Goal: Task Accomplishment & Management: Manage account settings

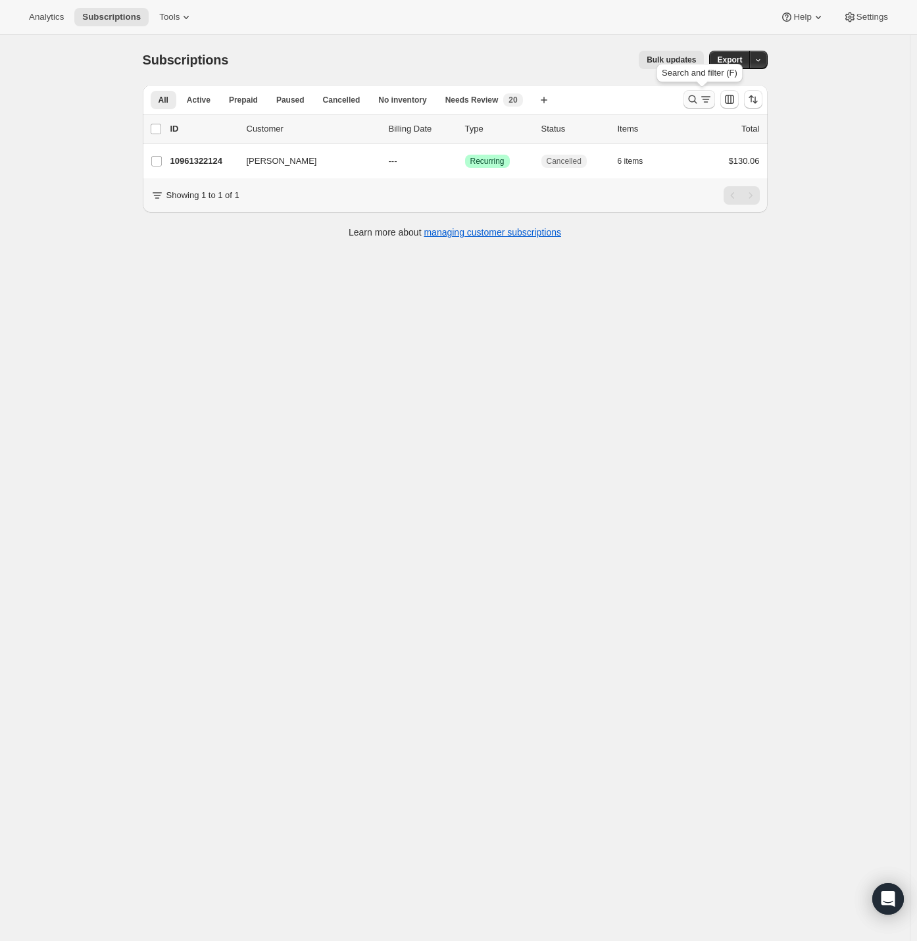
click at [700, 98] on icon "Search and filter results" at bounding box center [692, 99] width 13 height 13
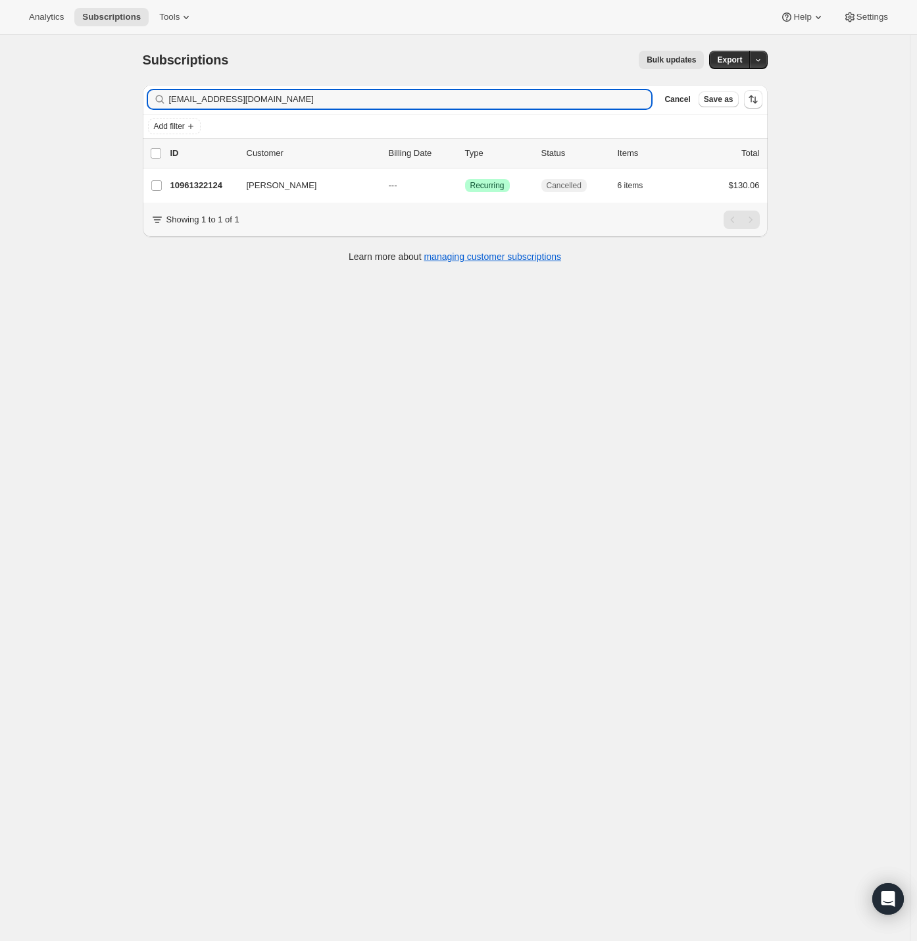
drag, startPoint x: 293, startPoint y: 95, endPoint x: 11, endPoint y: 97, distance: 281.7
click at [33, 95] on div "Subscriptions. This page is ready Subscriptions Bulk updates More actions Bulk …" at bounding box center [455, 505] width 910 height 941
type input "[EMAIL_ADDRESS][DOMAIN_NAME]"
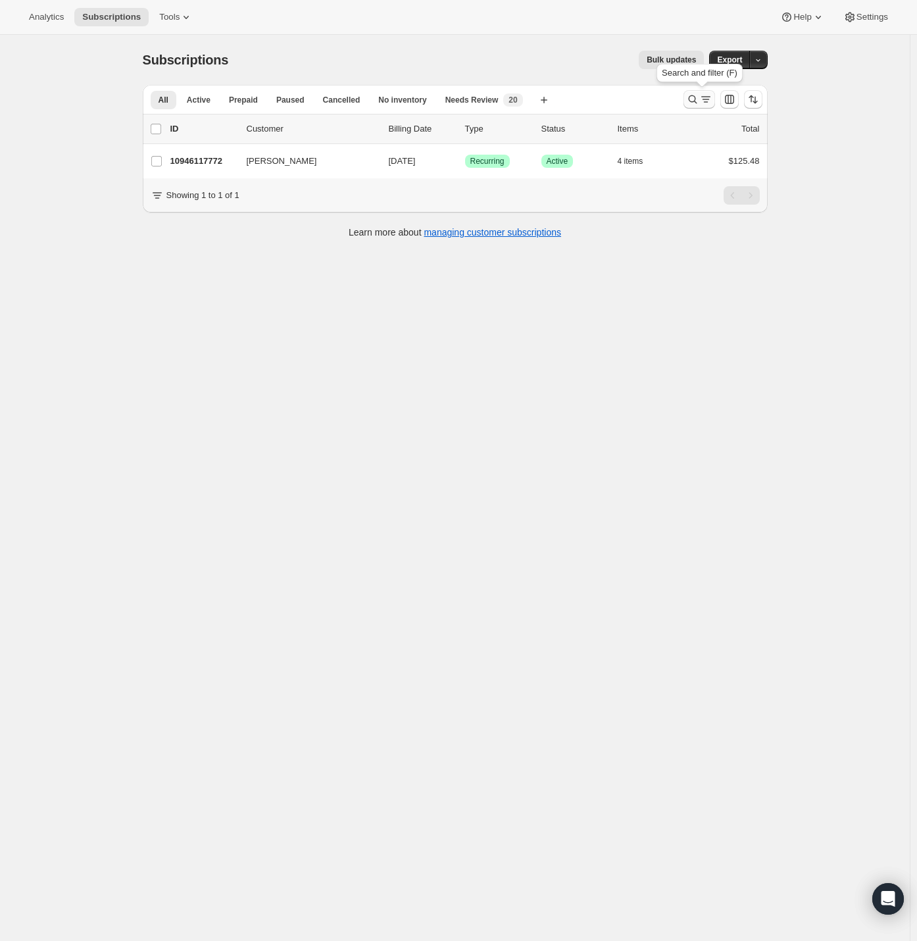
click at [702, 99] on icon "Search and filter results" at bounding box center [706, 99] width 13 height 13
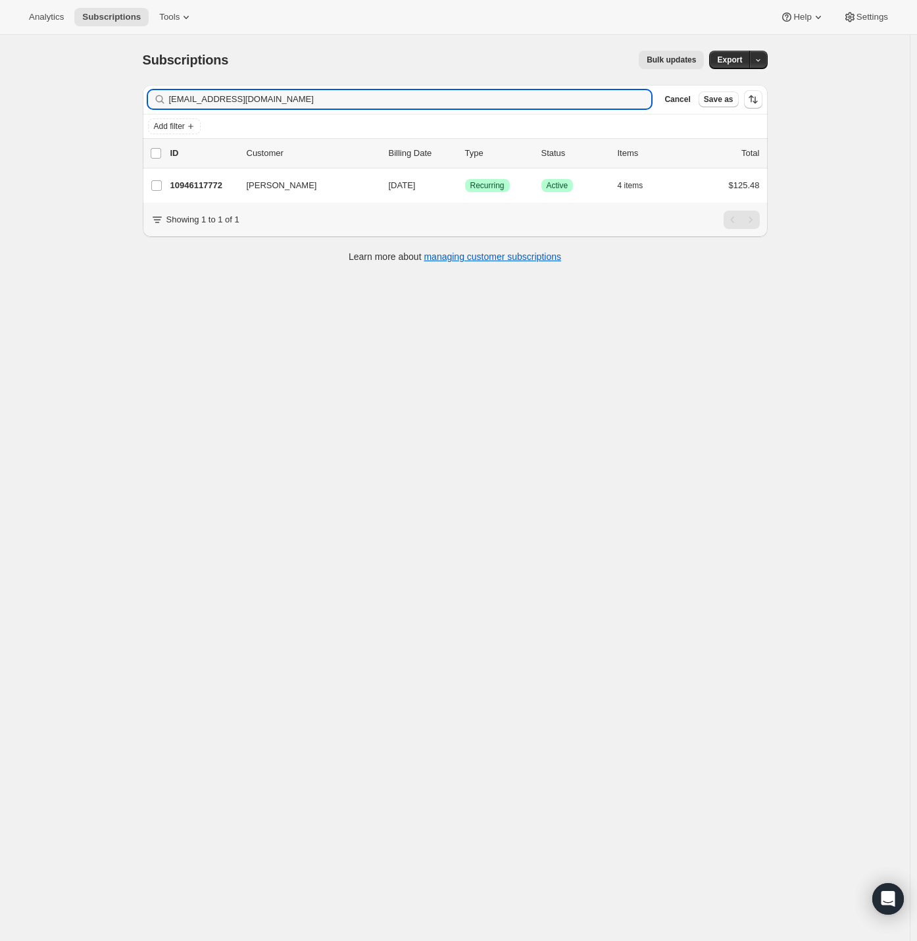
drag, startPoint x: 292, startPoint y: 99, endPoint x: 15, endPoint y: 102, distance: 277.1
click at [38, 103] on div "Subscriptions. This page is ready Subscriptions Bulk updates More actions Bulk …" at bounding box center [455, 505] width 910 height 941
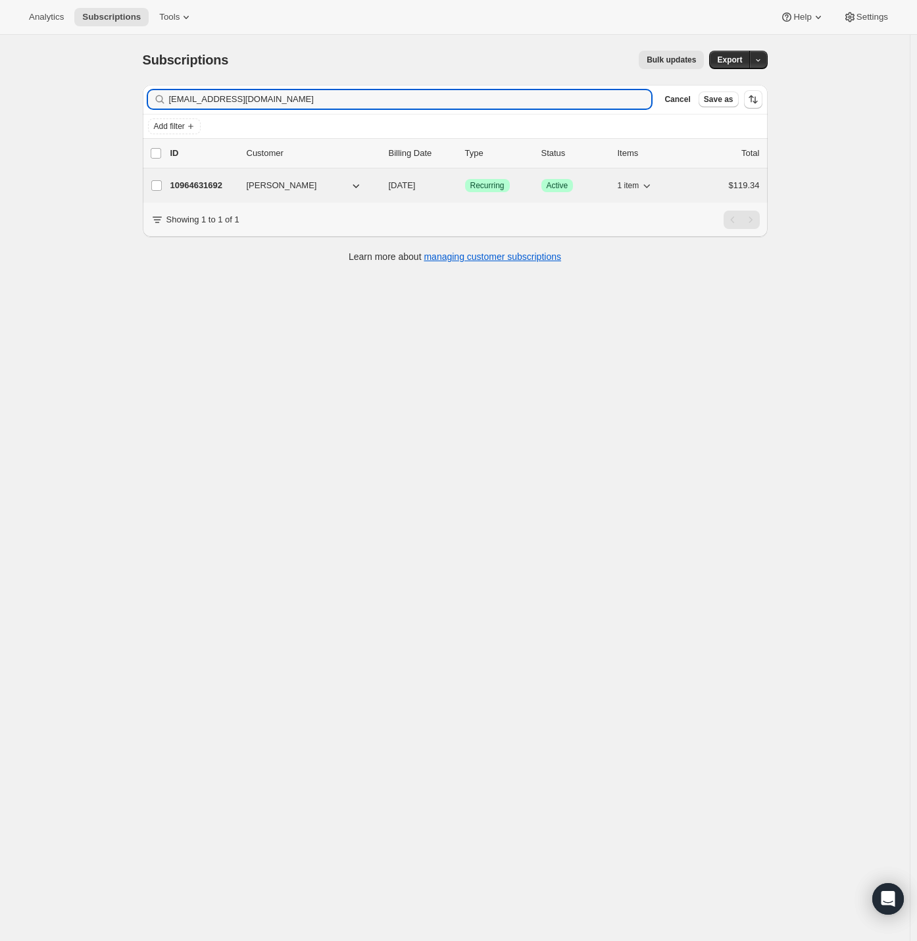
type input "suzbark2@gmail.com"
click at [208, 188] on p "10964631692" at bounding box center [203, 185] width 66 height 13
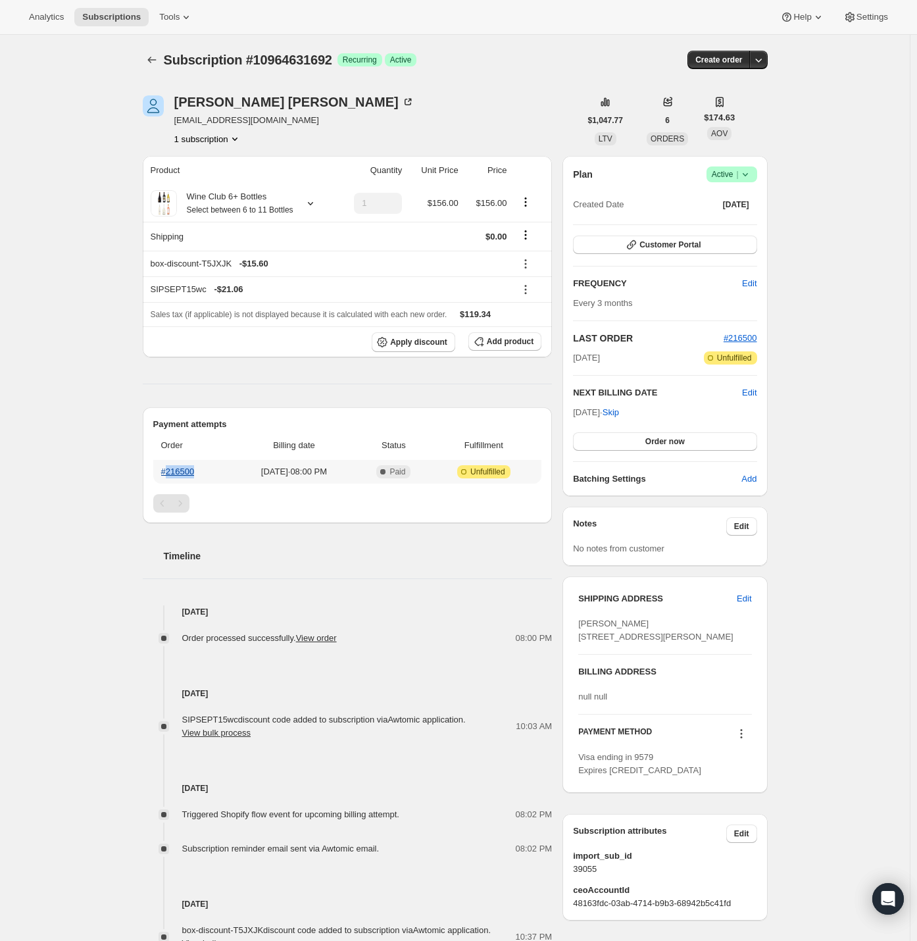
drag, startPoint x: 211, startPoint y: 481, endPoint x: 172, endPoint y: 488, distance: 38.7
click at [172, 484] on th "#216500" at bounding box center [192, 472] width 78 height 24
copy link "16500"
click at [746, 596] on span "Edit" at bounding box center [744, 598] width 14 height 13
select select "United States"
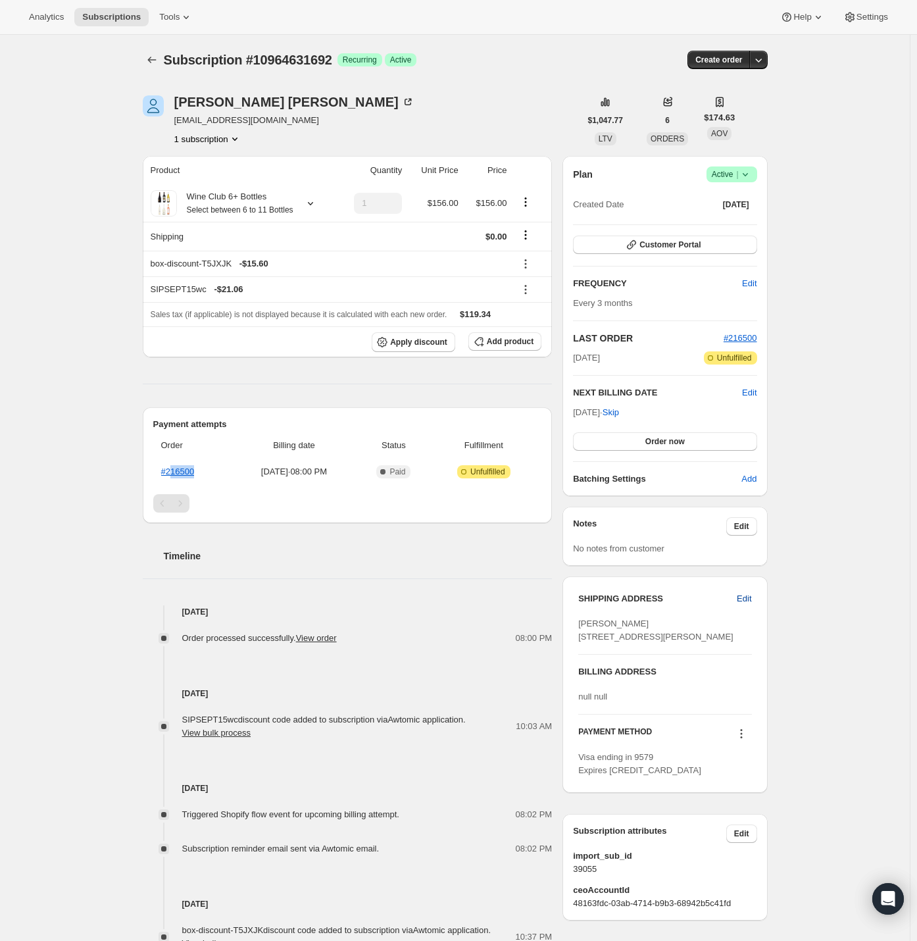
select select "CO"
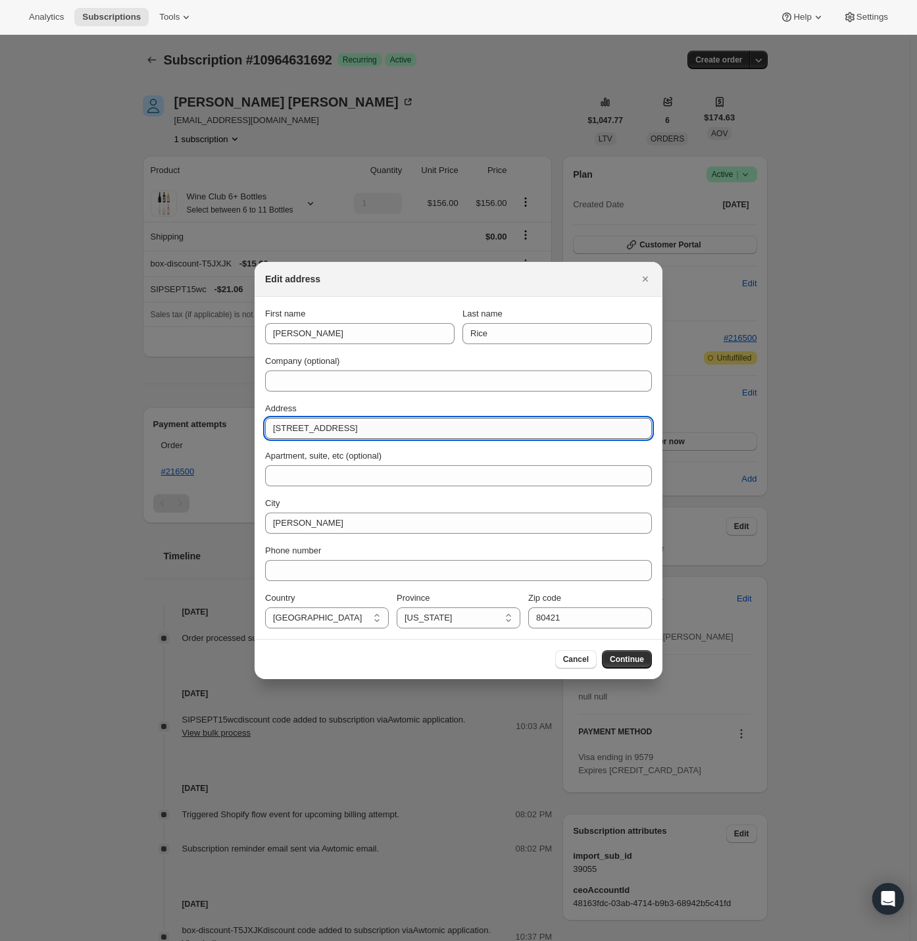
click at [282, 429] on input "57 Catamount Lane" at bounding box center [458, 428] width 387 height 21
type input "50 Catamount Lane"
click at [290, 338] on input "Kathryn" at bounding box center [360, 333] width 190 height 21
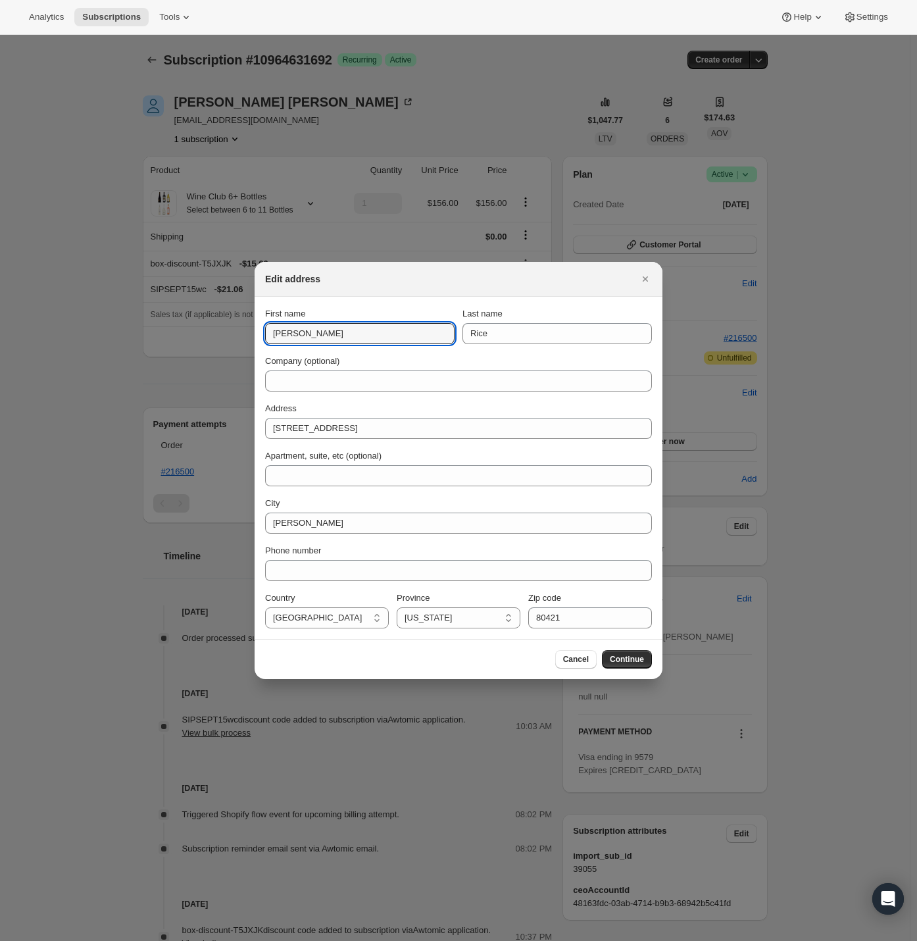
paste input "Suzanne Barkle"
click at [323, 335] on input "Suzanne Barkle" at bounding box center [360, 333] width 190 height 21
type input "Suzanne"
click at [484, 334] on input "Rice" at bounding box center [558, 333] width 190 height 21
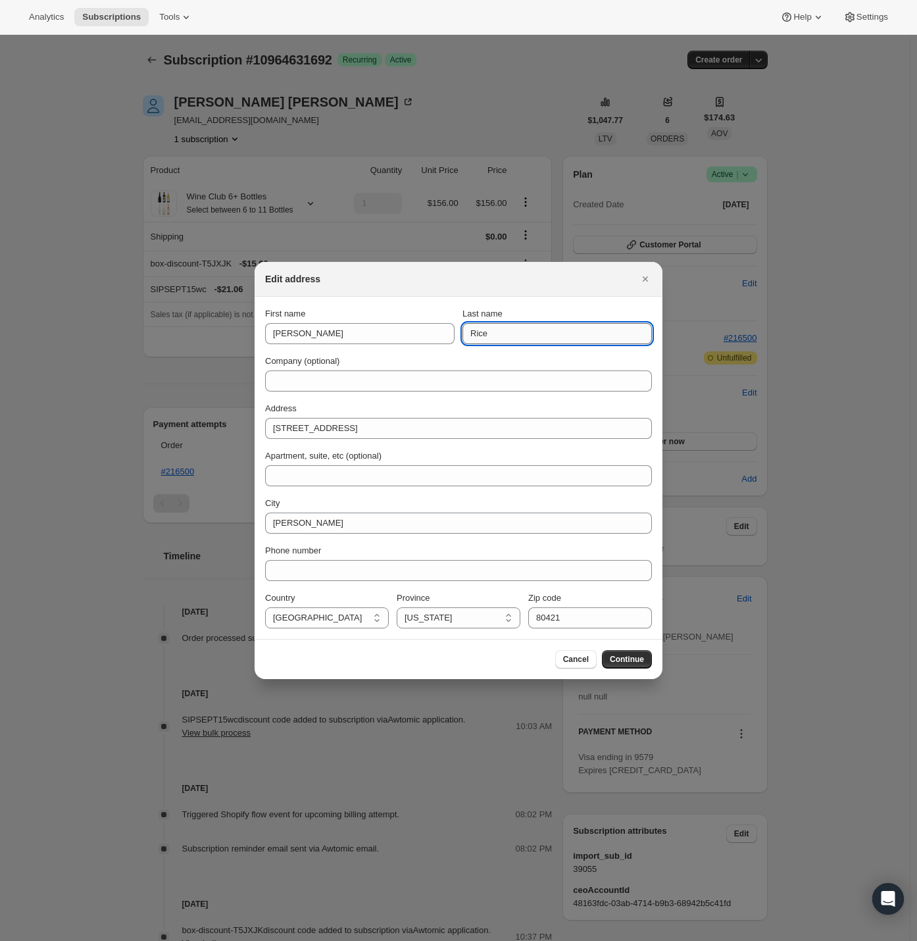
click at [484, 334] on input "Rice" at bounding box center [558, 333] width 190 height 21
paste input "Barkl"
type input "Barkle"
click at [632, 661] on span "Continue" at bounding box center [627, 659] width 34 height 11
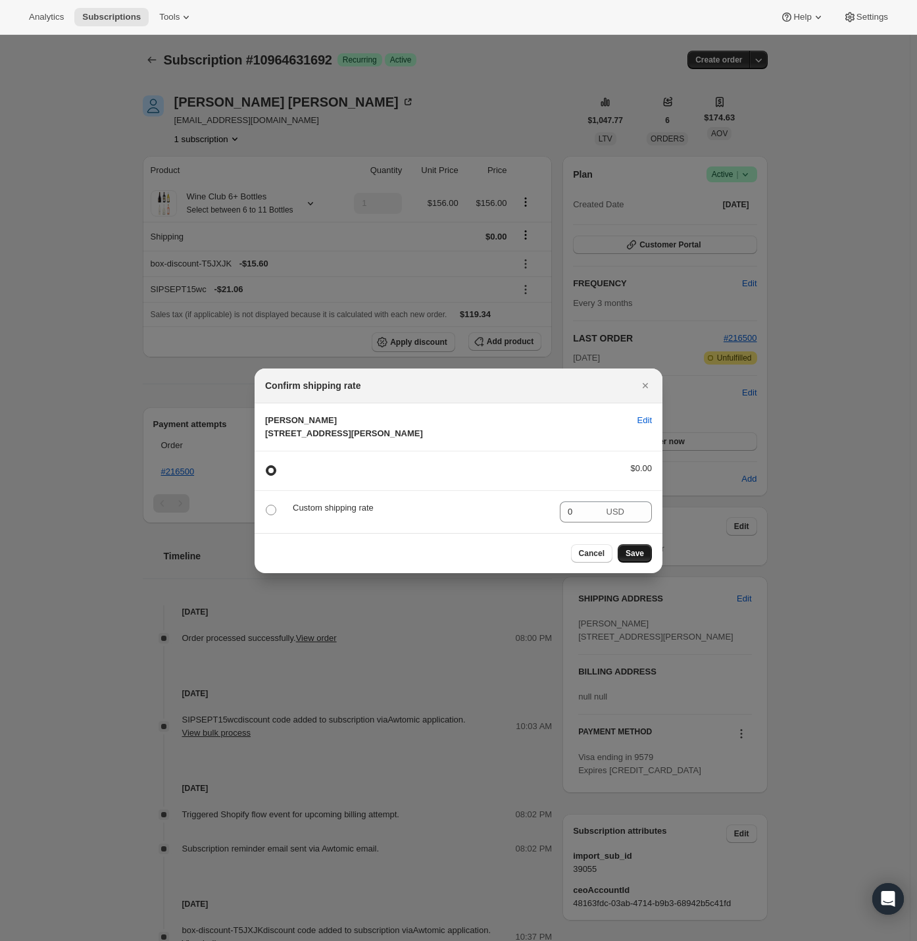
click at [640, 559] on span "Save" at bounding box center [635, 553] width 18 height 11
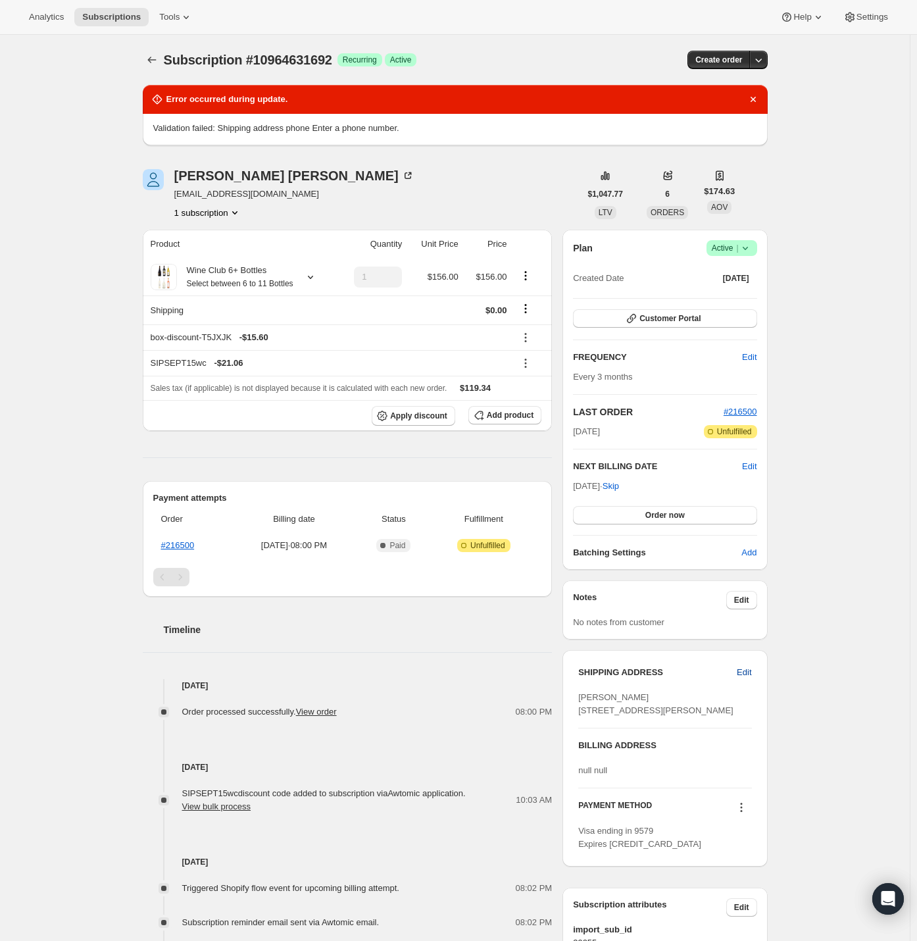
click at [743, 669] on span "Edit" at bounding box center [744, 672] width 14 height 13
select select "United States"
select select "CO"
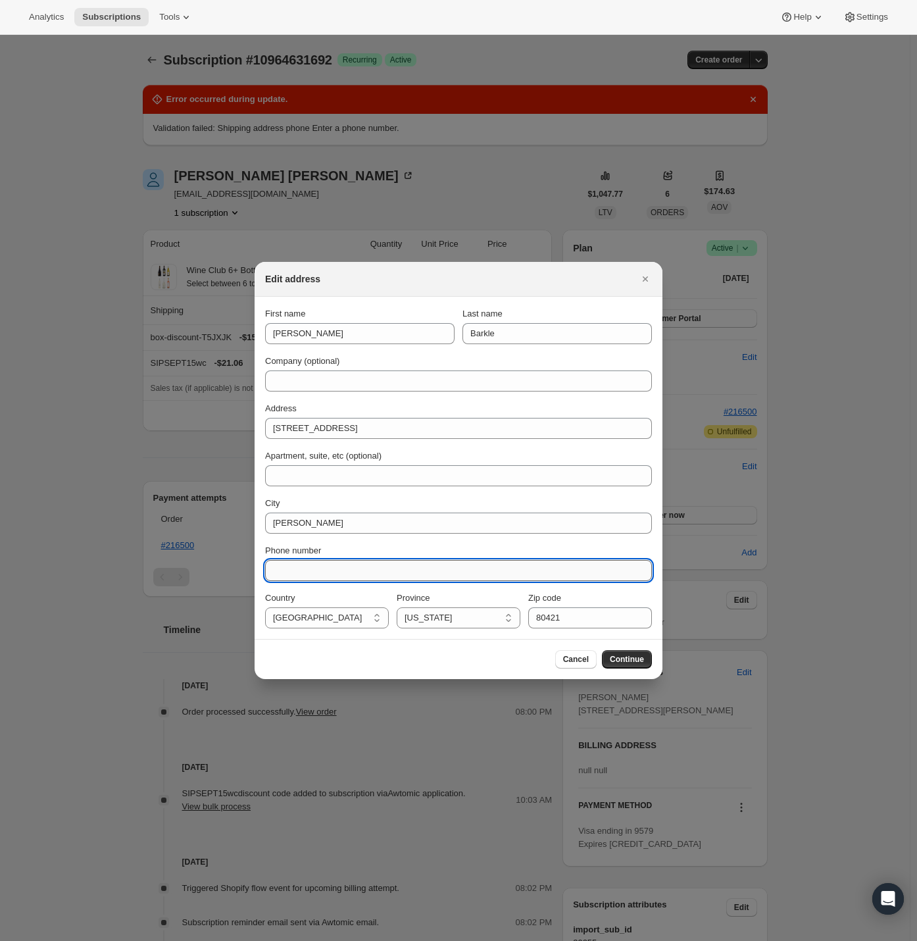
click at [299, 569] on input "Phone number" at bounding box center [458, 570] width 387 height 21
paste input "949-329-5576"
type input "949-329-5576"
click at [625, 661] on span "Continue" at bounding box center [627, 659] width 34 height 11
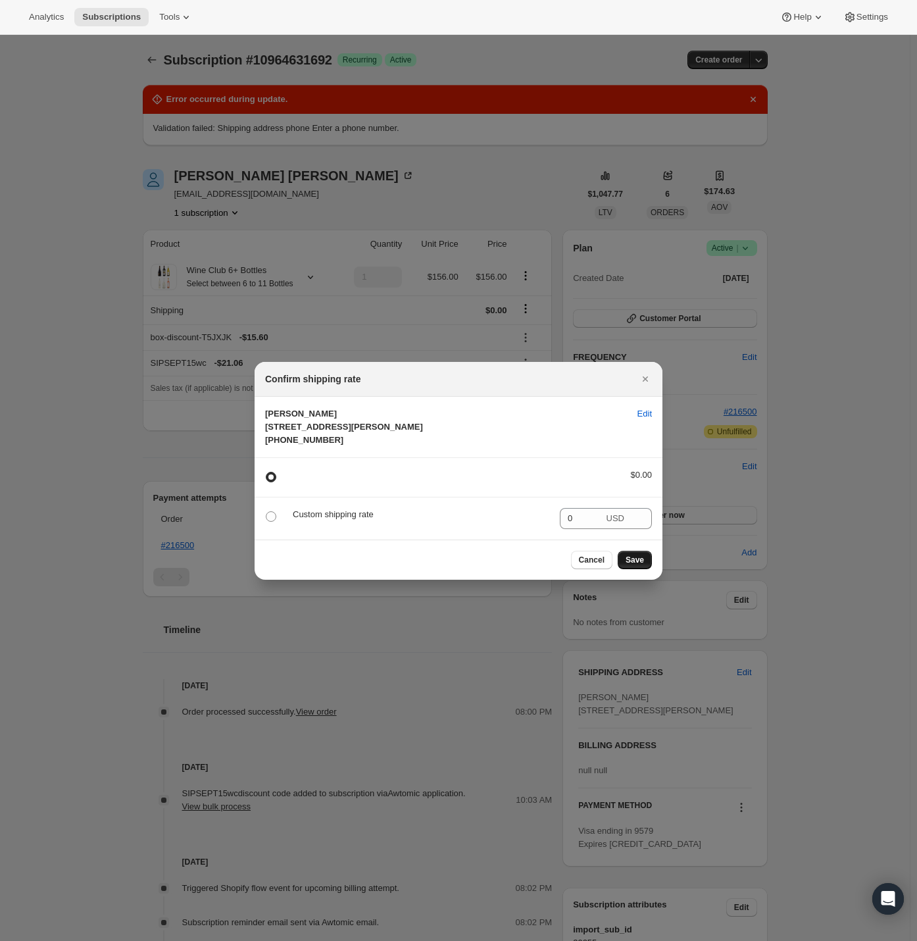
click at [635, 565] on span "Save" at bounding box center [635, 560] width 18 height 11
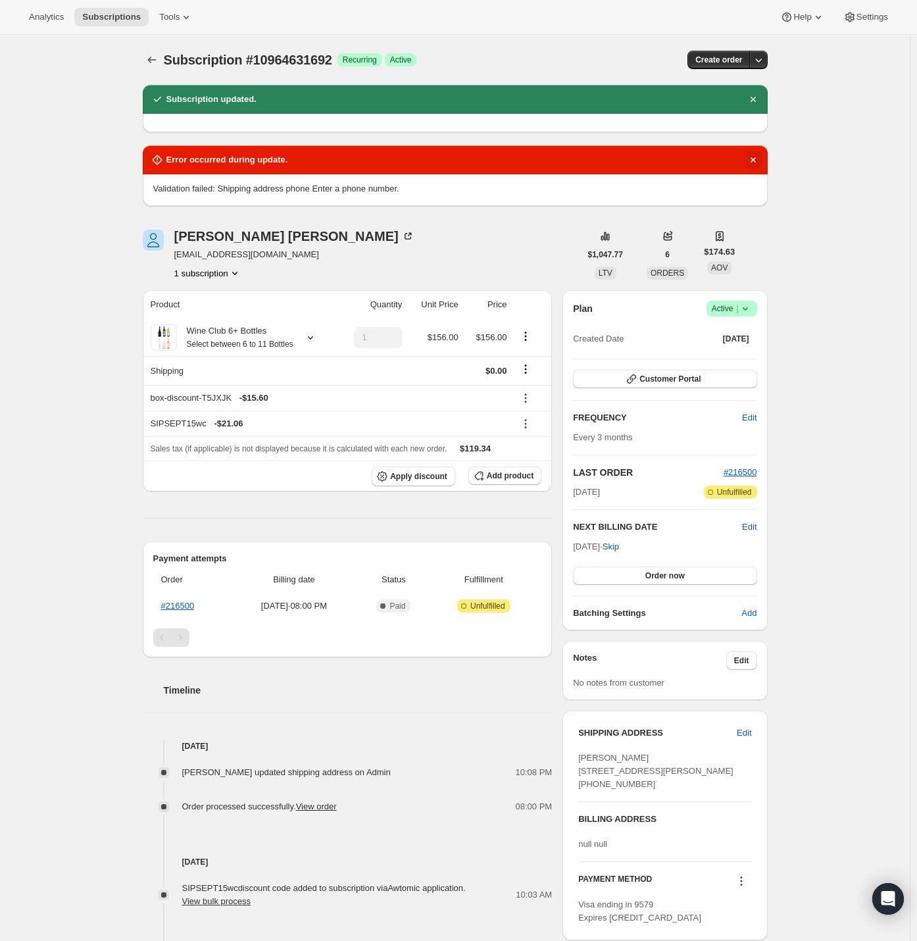
click at [757, 153] on icon "Dismiss notification" at bounding box center [753, 159] width 13 height 13
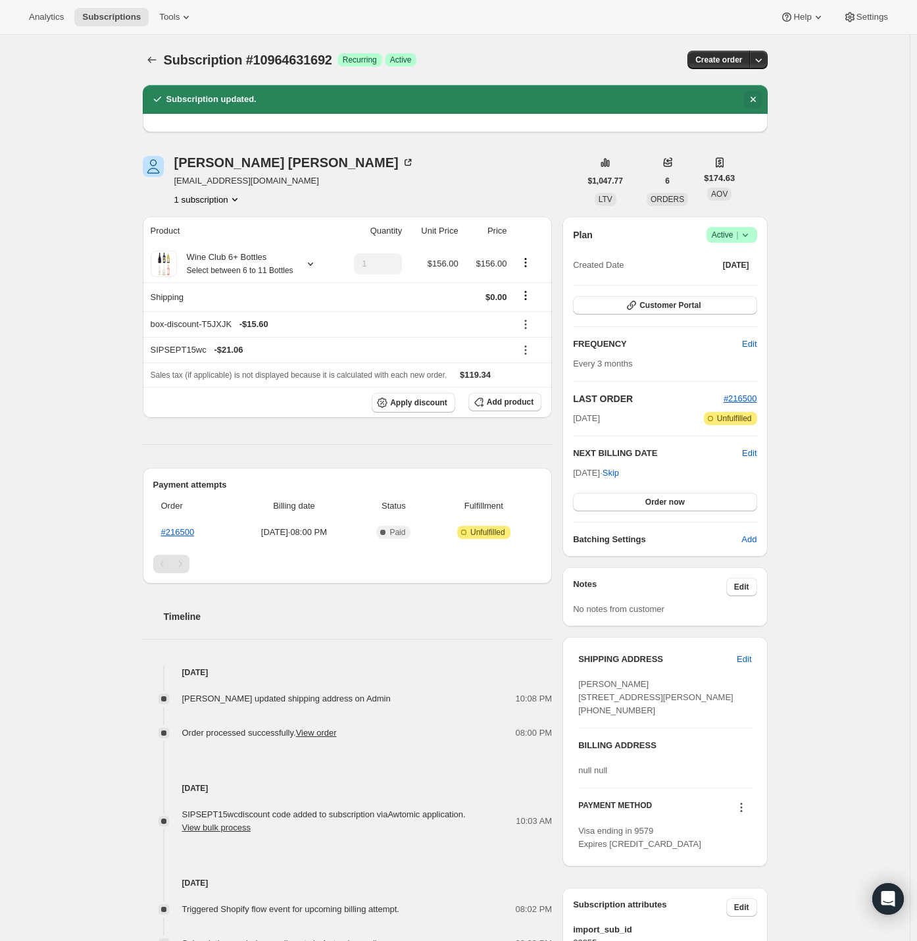
click at [757, 103] on icon "Dismiss notification" at bounding box center [753, 99] width 13 height 13
